Goal: Information Seeking & Learning: Learn about a topic

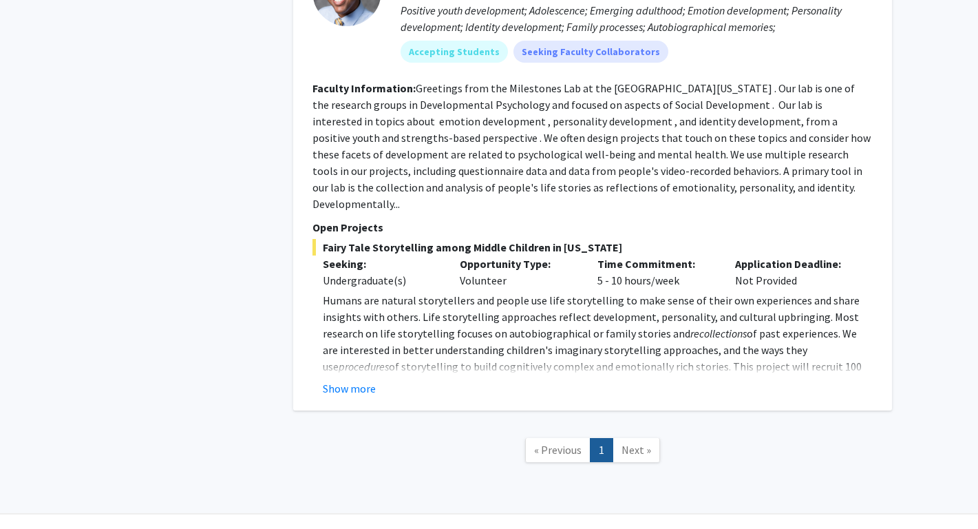
scroll to position [1239, 0]
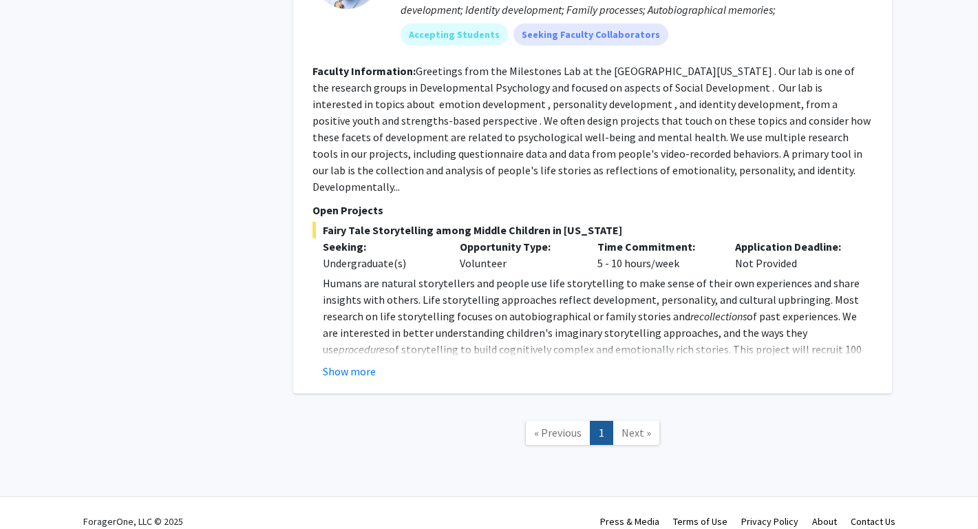
click at [630, 425] on span "Next »" at bounding box center [637, 432] width 30 height 14
click at [546, 425] on span "« Previous" at bounding box center [557, 432] width 47 height 14
click at [640, 425] on span "Next »" at bounding box center [637, 432] width 30 height 14
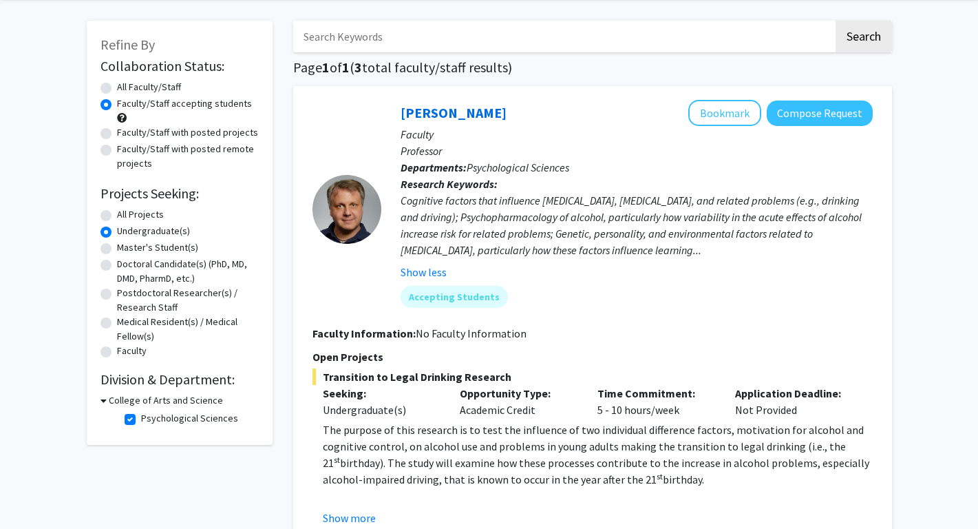
scroll to position [0, 0]
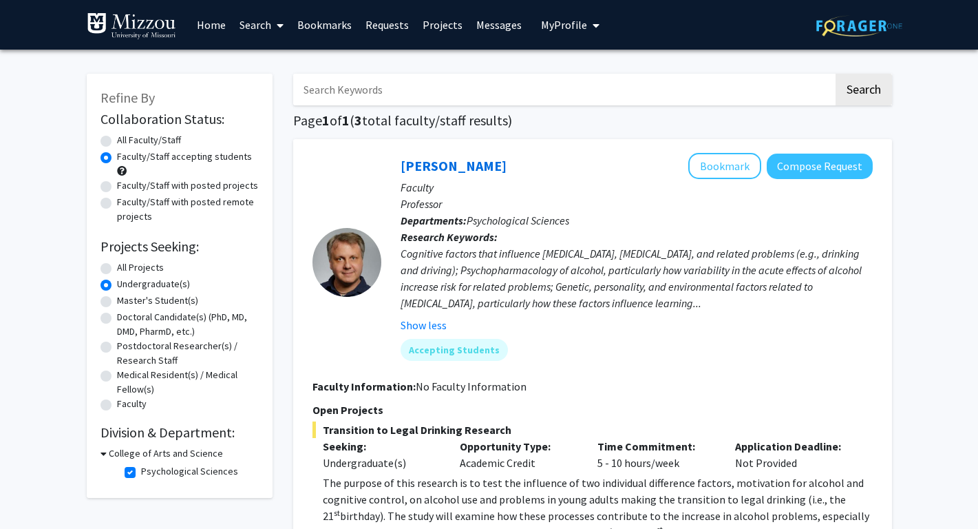
click at [160, 140] on label "All Faculty/Staff" at bounding box center [149, 140] width 64 height 14
click at [126, 140] on input "All Faculty/Staff" at bounding box center [121, 137] width 9 height 9
radio input "true"
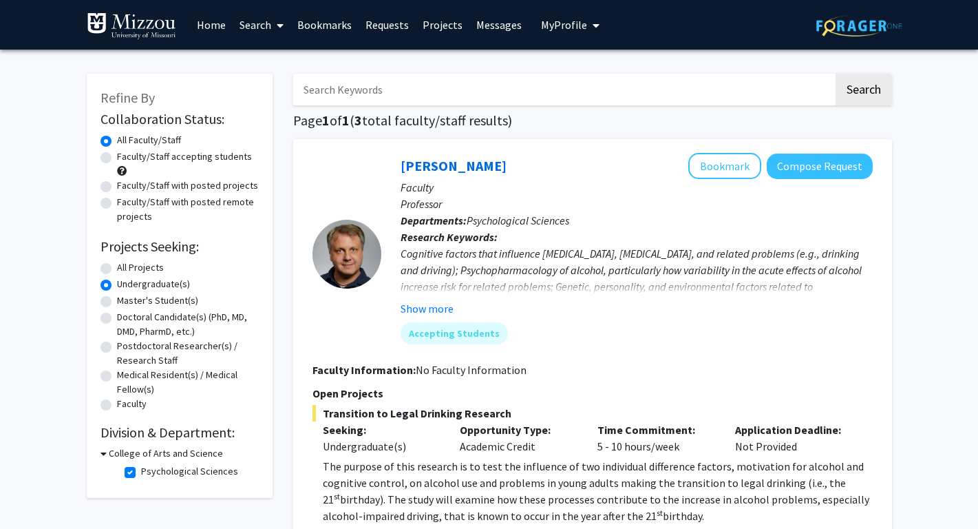
click at [145, 266] on label "All Projects" at bounding box center [140, 267] width 47 height 14
click at [126, 266] on input "All Projects" at bounding box center [121, 264] width 9 height 9
radio input "true"
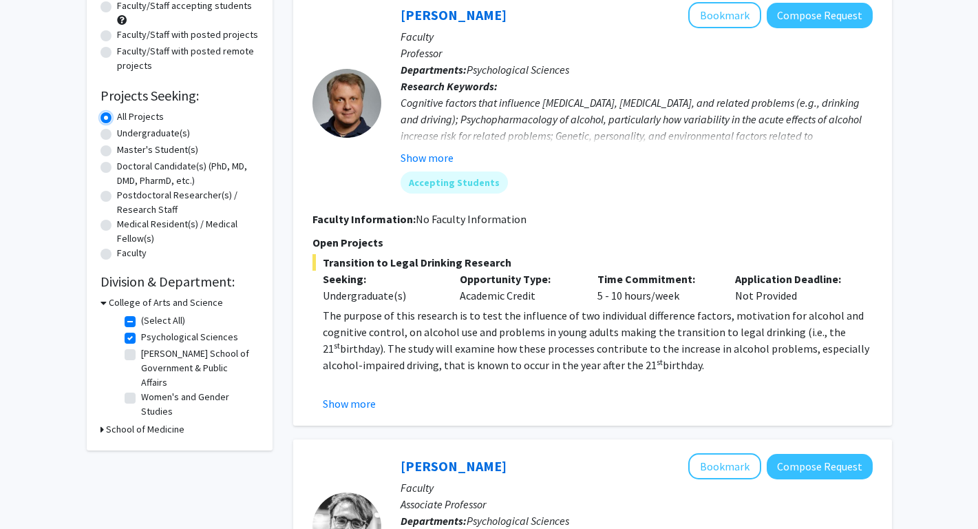
scroll to position [151, 0]
click at [357, 402] on button "Show more" at bounding box center [349, 402] width 53 height 17
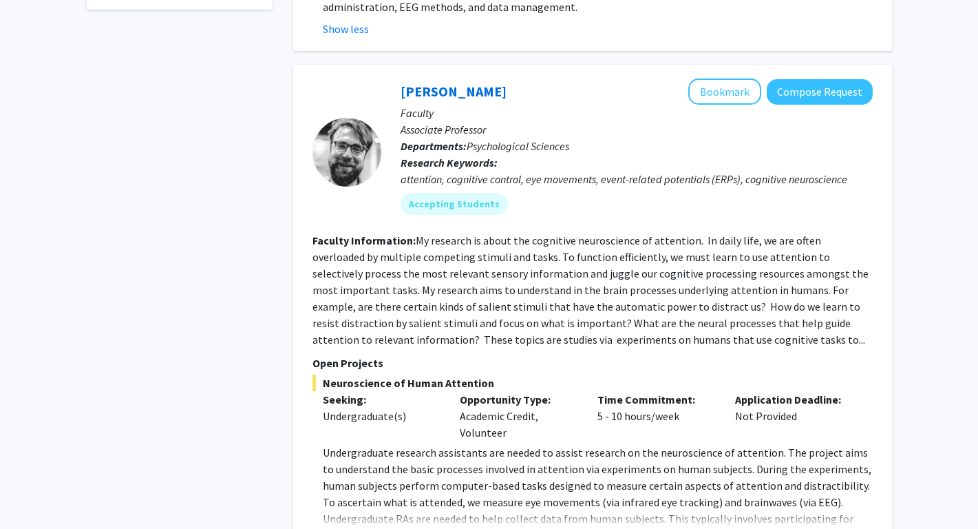
scroll to position [592, 0]
